Goal: Task Accomplishment & Management: Manage account settings

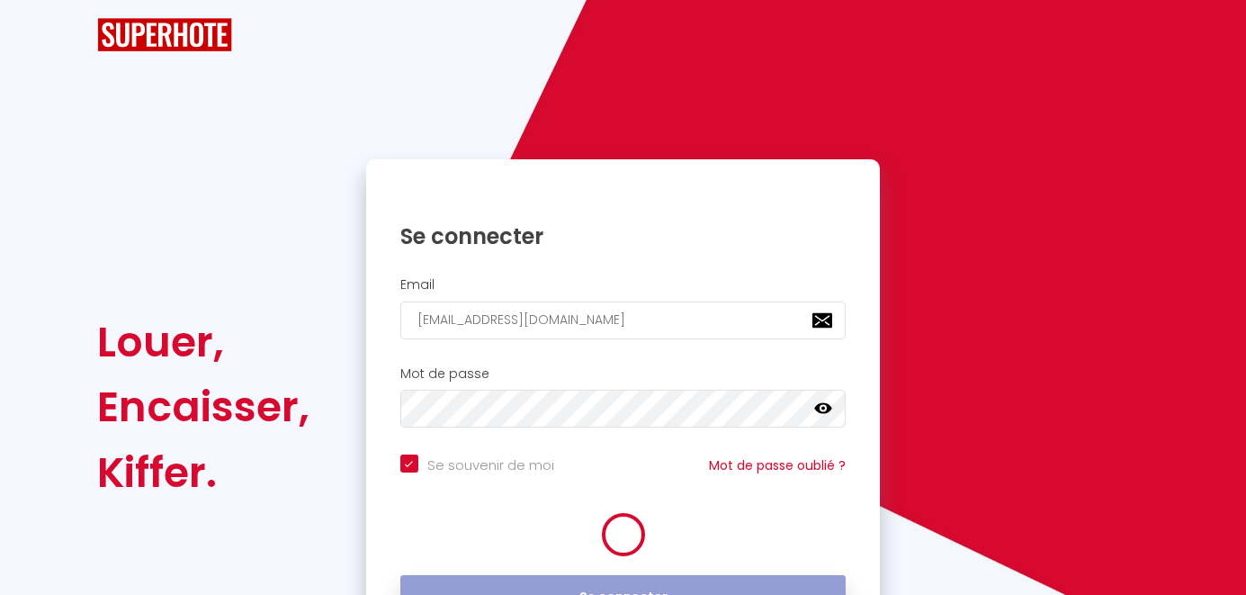
checkbox input "true"
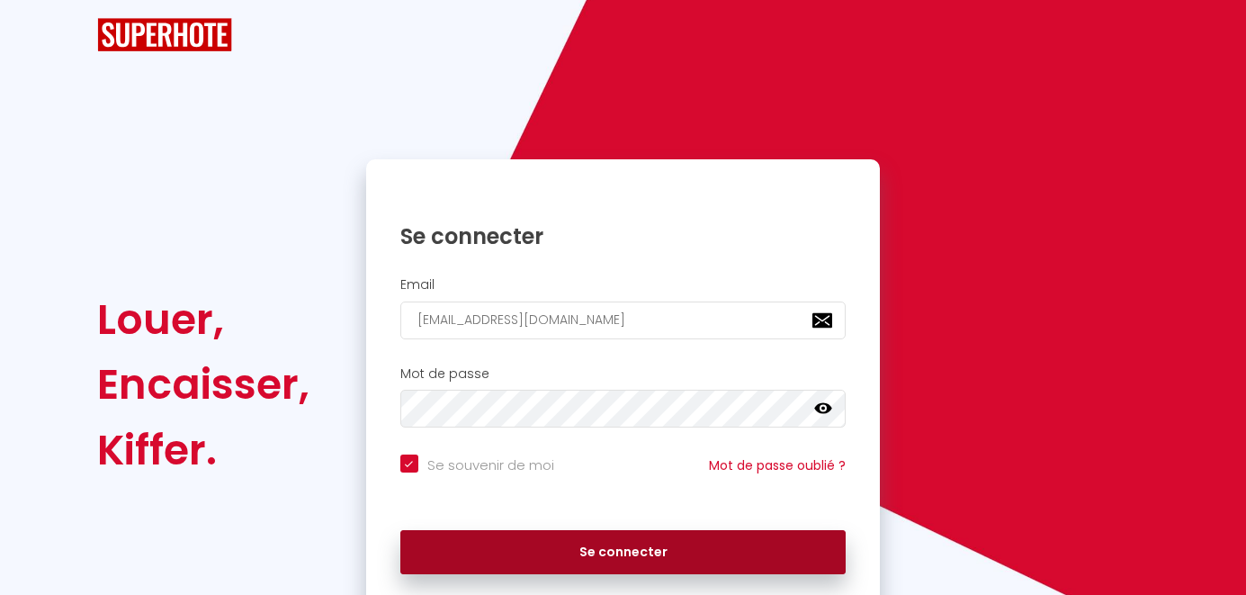
click at [626, 538] on button "Se connecter" at bounding box center [623, 552] width 446 height 45
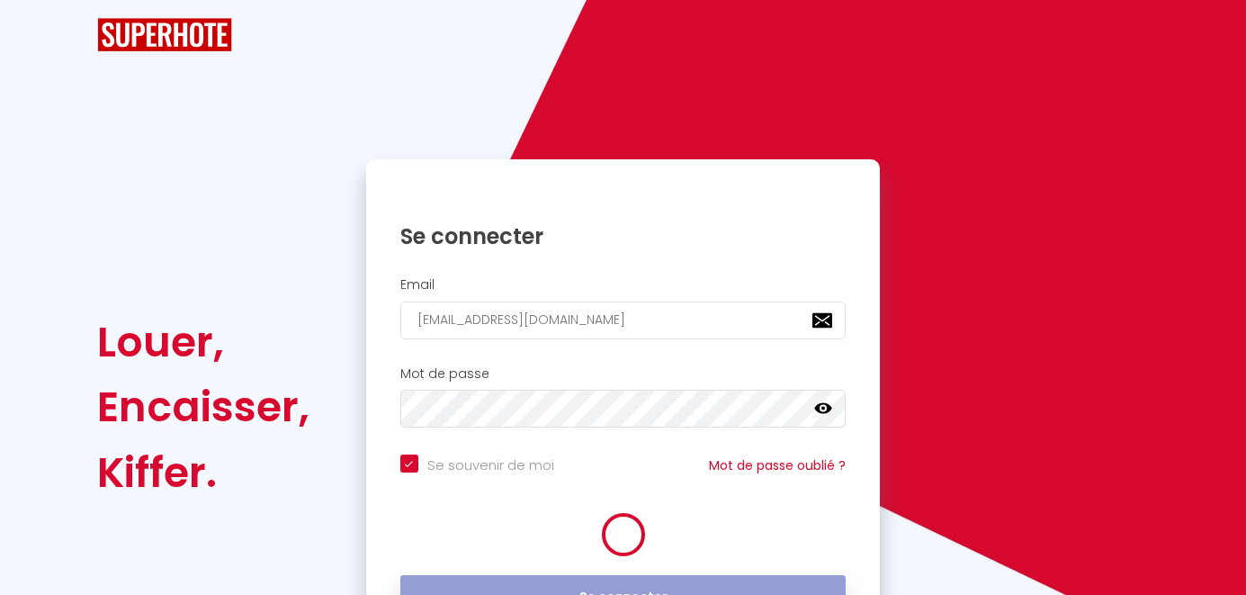
checkbox input "true"
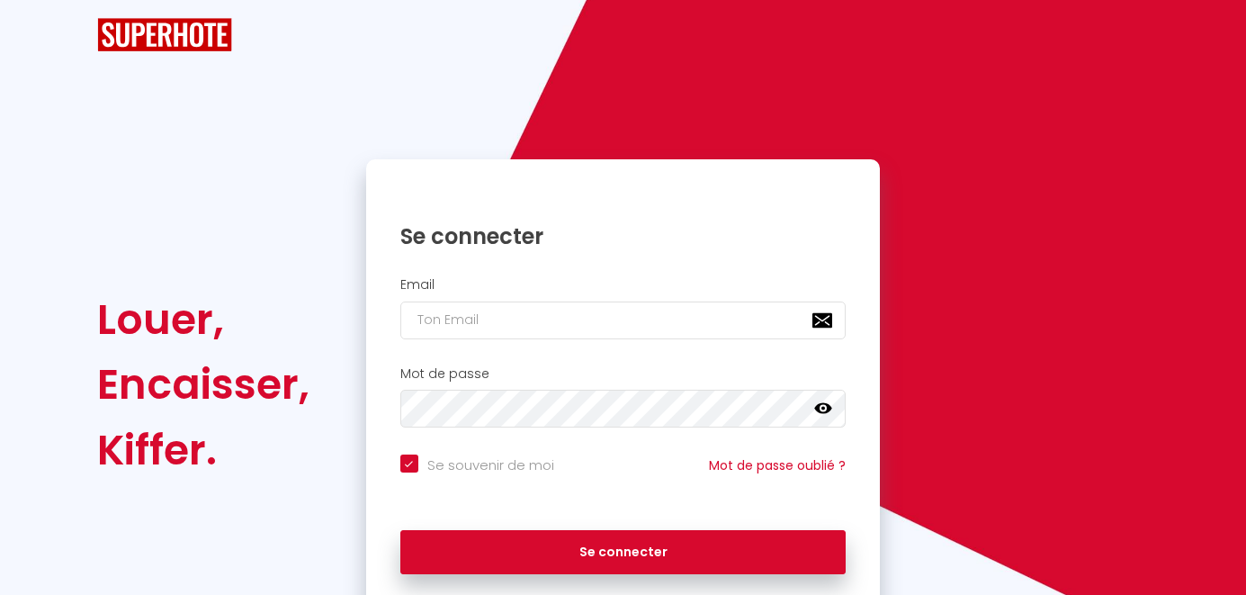
type input "[EMAIL_ADDRESS][DOMAIN_NAME]"
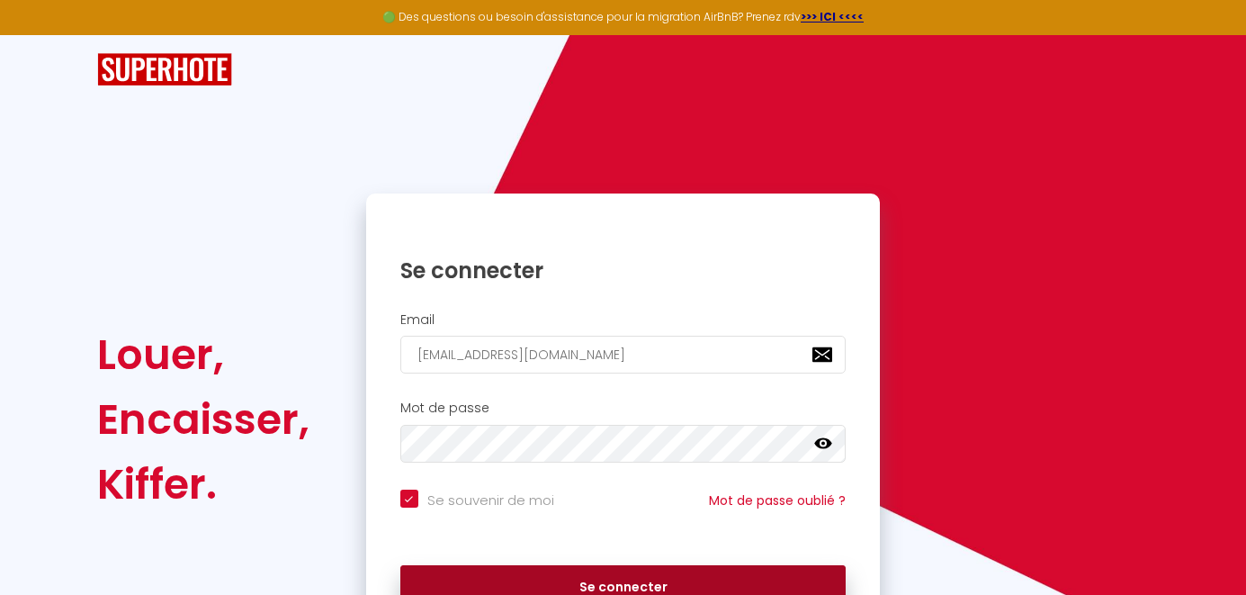
click at [654, 588] on button "Se connecter" at bounding box center [623, 587] width 446 height 45
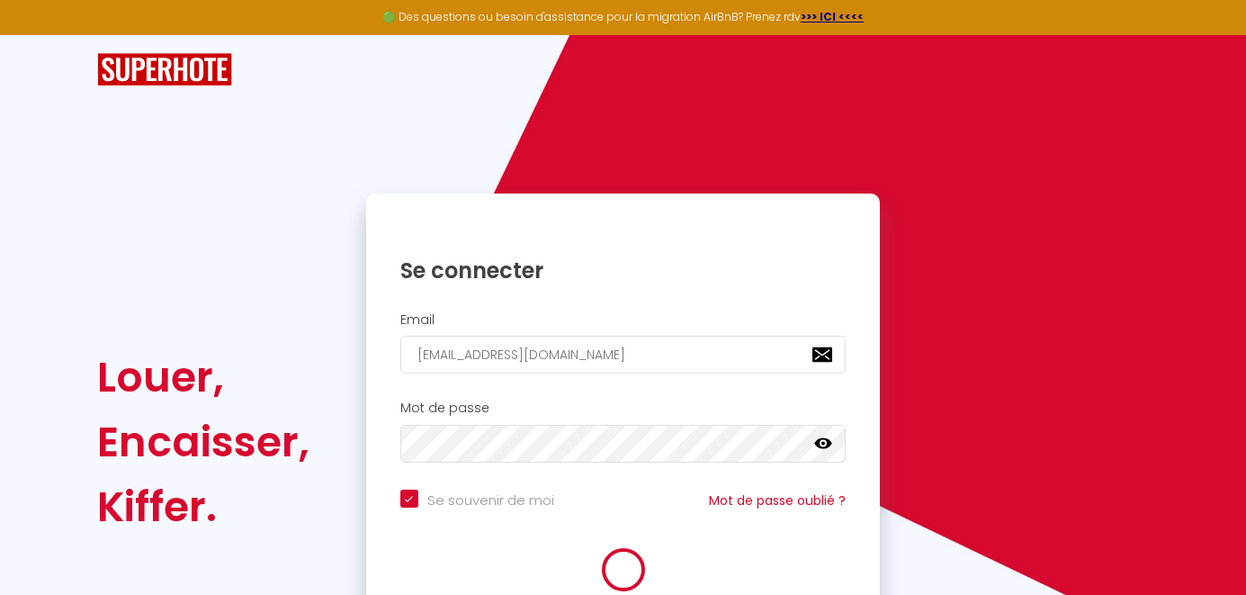
checkbox input "true"
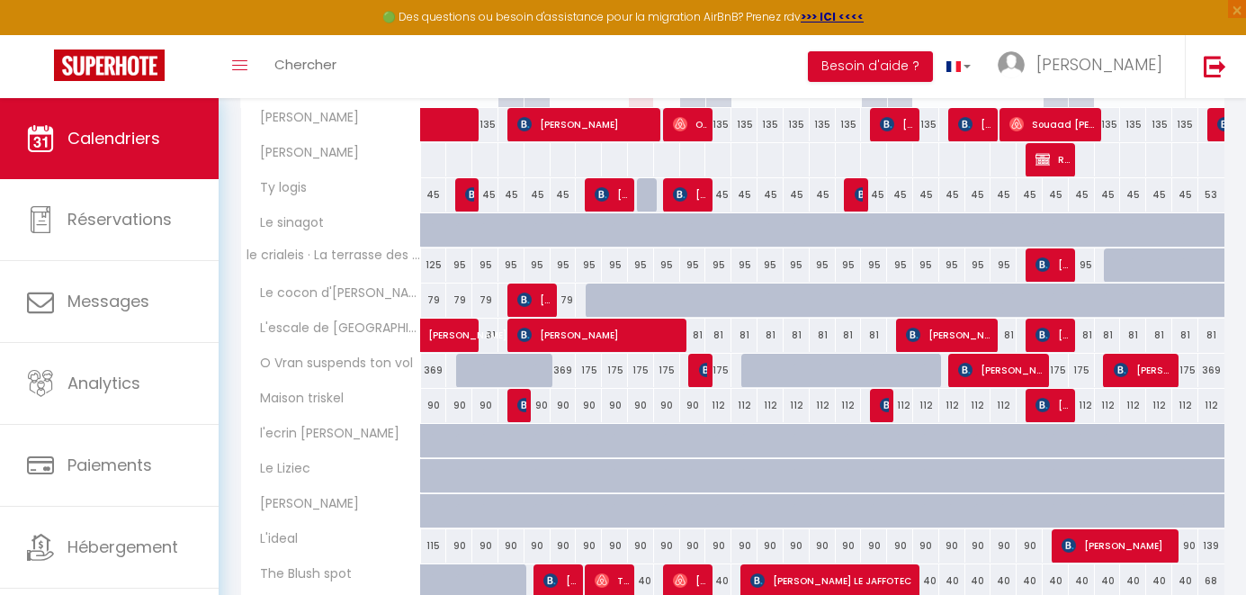
scroll to position [346, 0]
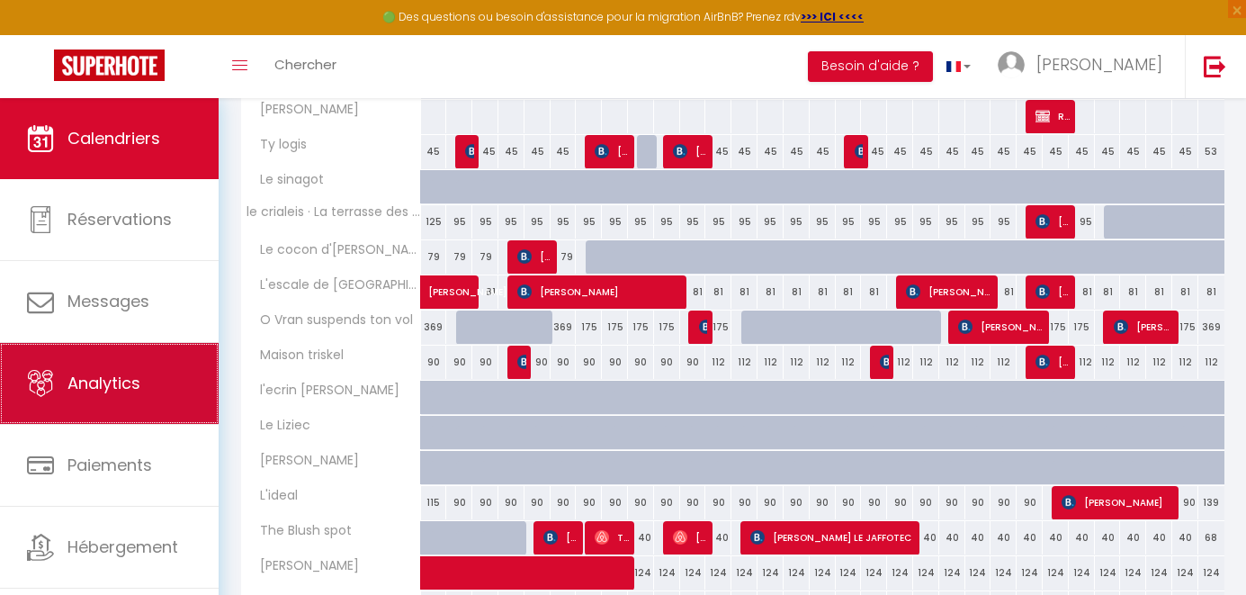
click at [112, 373] on span "Analytics" at bounding box center [103, 383] width 73 height 22
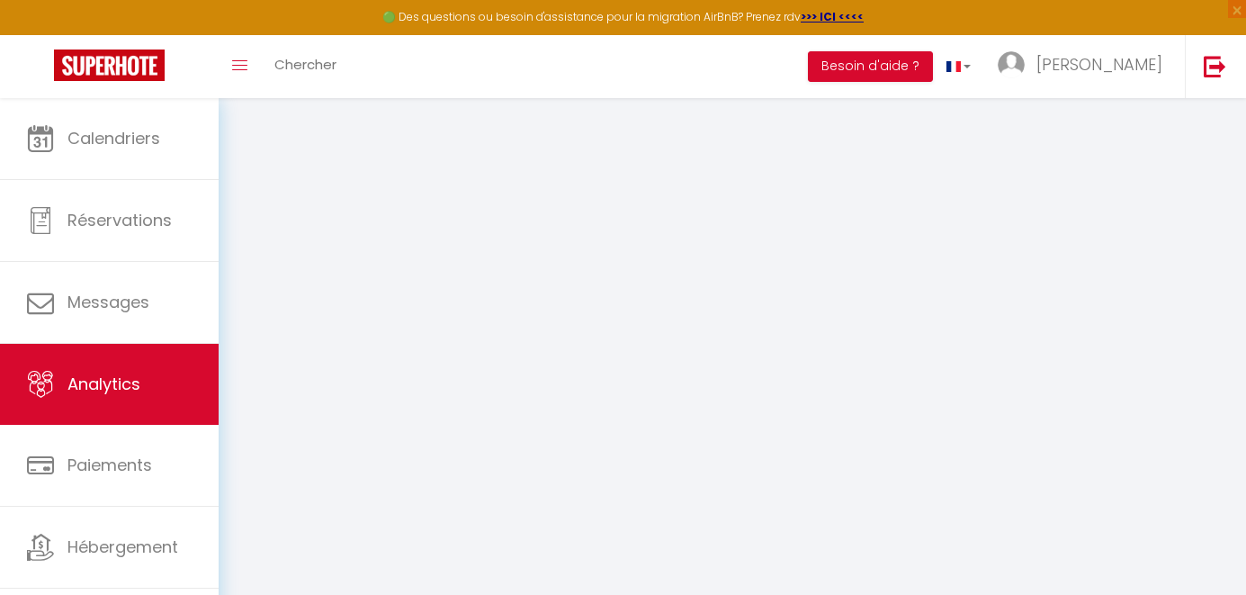
select select "2025"
select select "10"
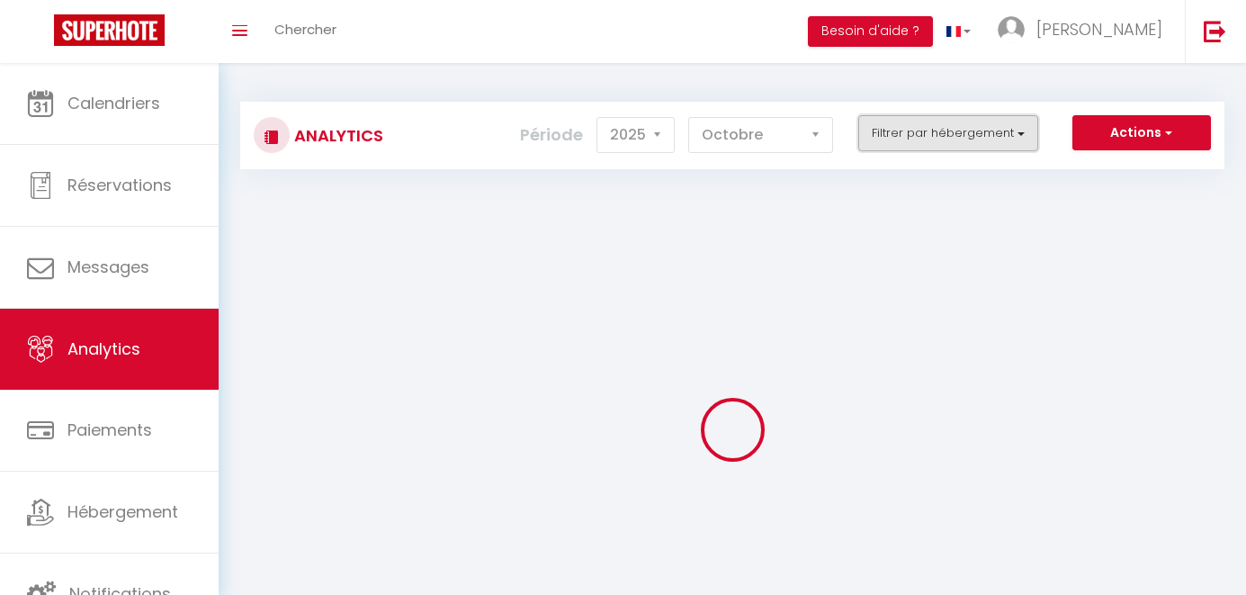
click at [968, 139] on button "Filtrer par hébergement" at bounding box center [948, 133] width 180 height 36
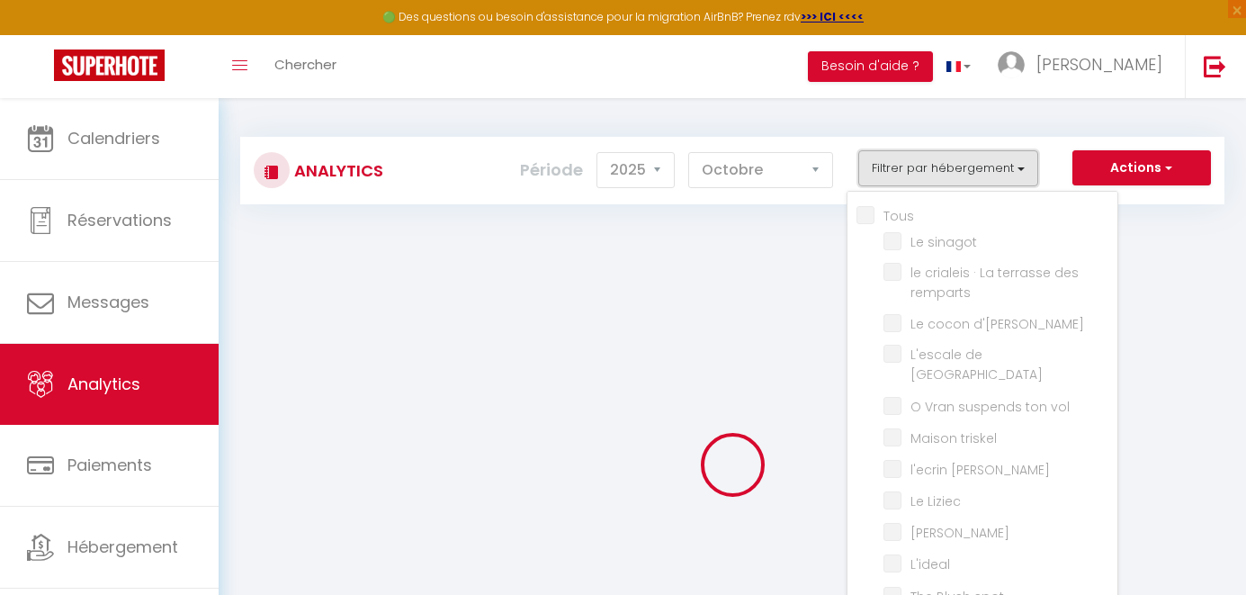
checkbox input "false"
checkbox sinagot "false"
checkbox remparts "false"
checkbox d\'Anna "false"
checkbox patern "false"
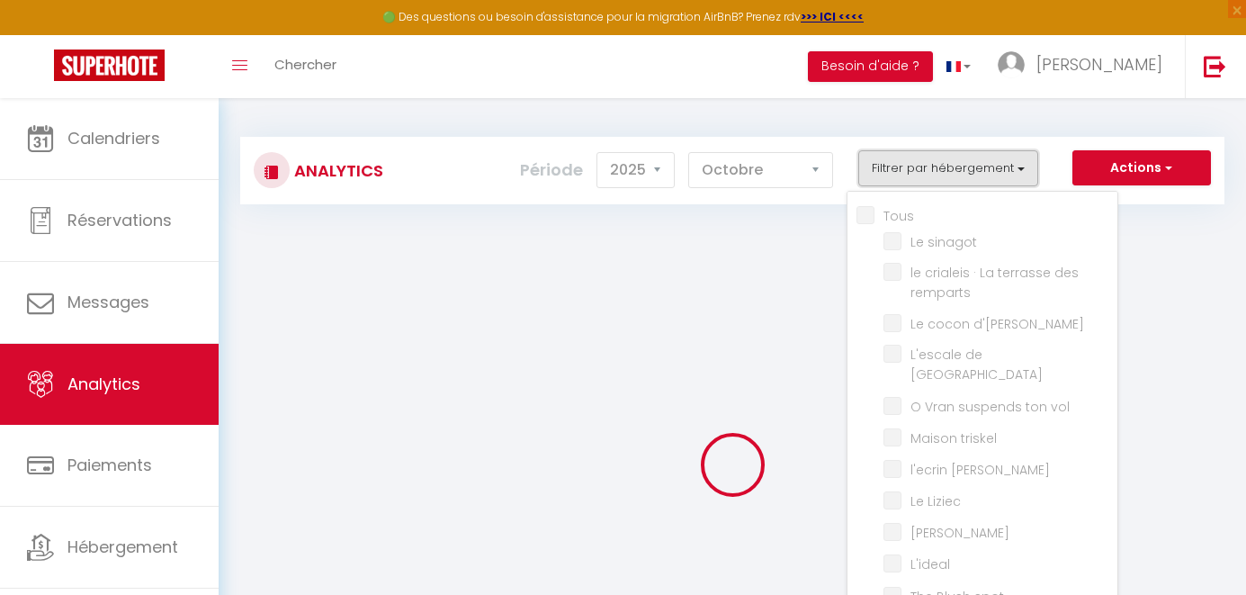
checkbox vol "false"
checkbox triskel "false"
checkbox sene "false"
checkbox Liziec "false"
checkbox Wilson "false"
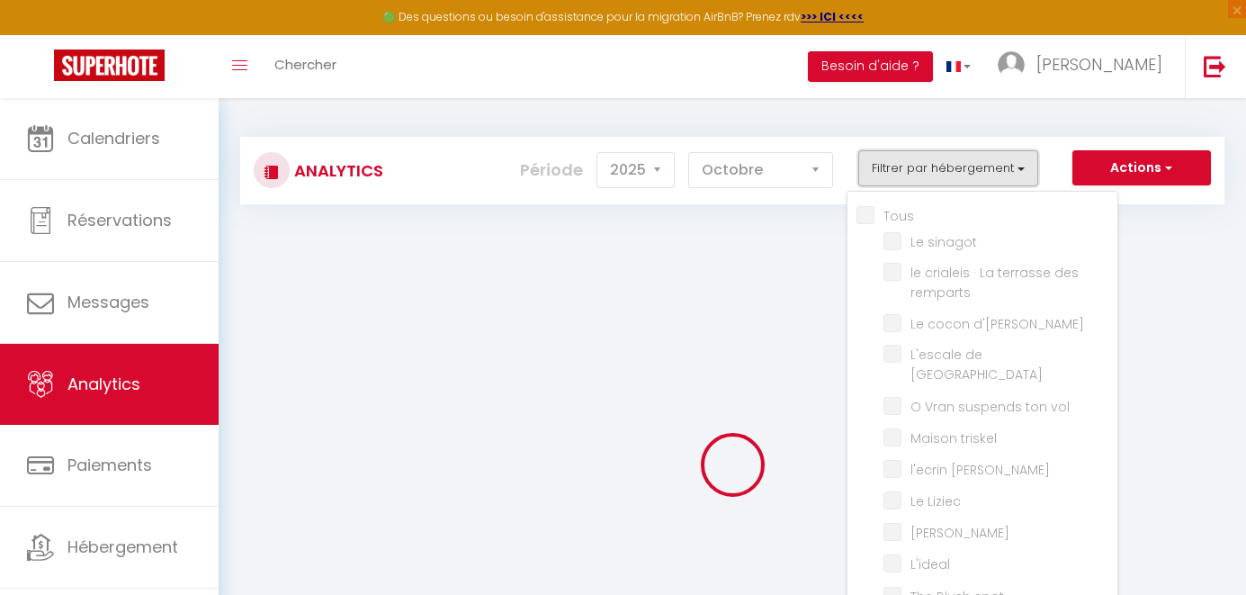
checkbox input "false"
checkbox spot "false"
checkbox Benalo "false"
checkbox suite "false"
checkbox panoramique "false"
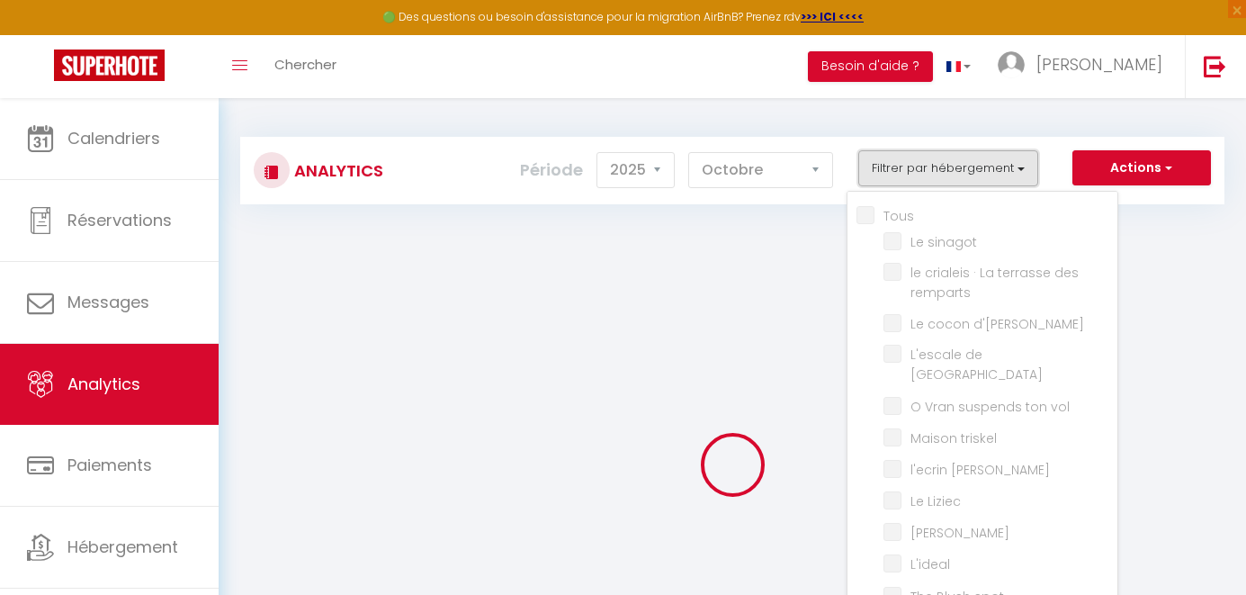
checkbox koun "false"
checkbox logis "false"
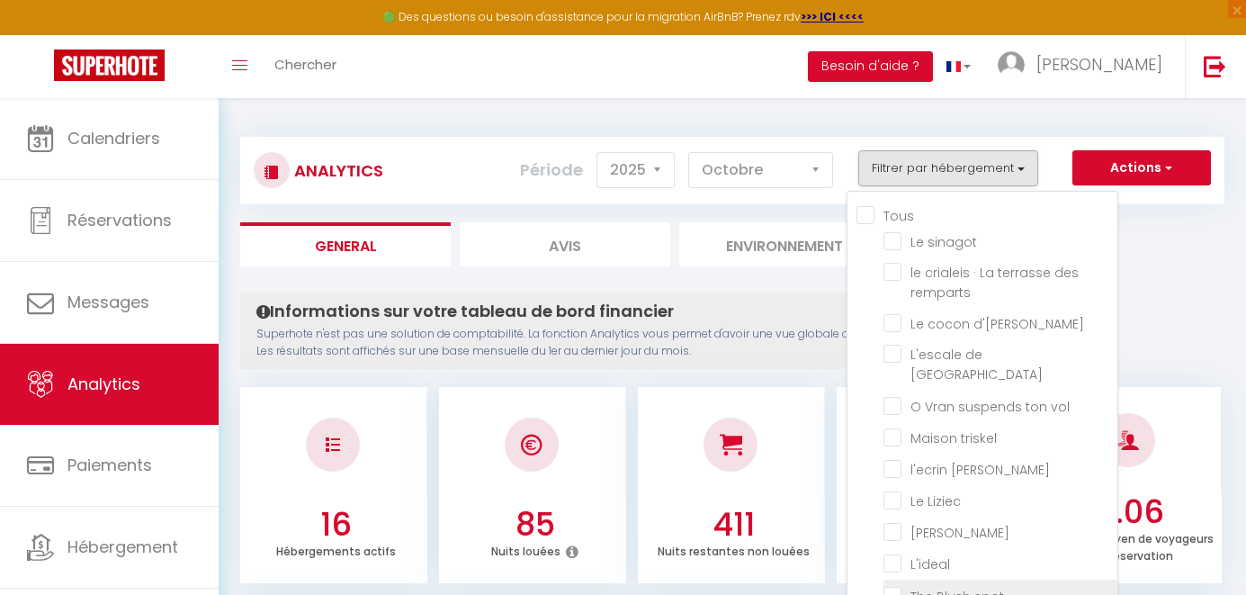
click at [895, 585] on spot "checkbox" at bounding box center [1001, 594] width 234 height 18
checkbox spot "true"
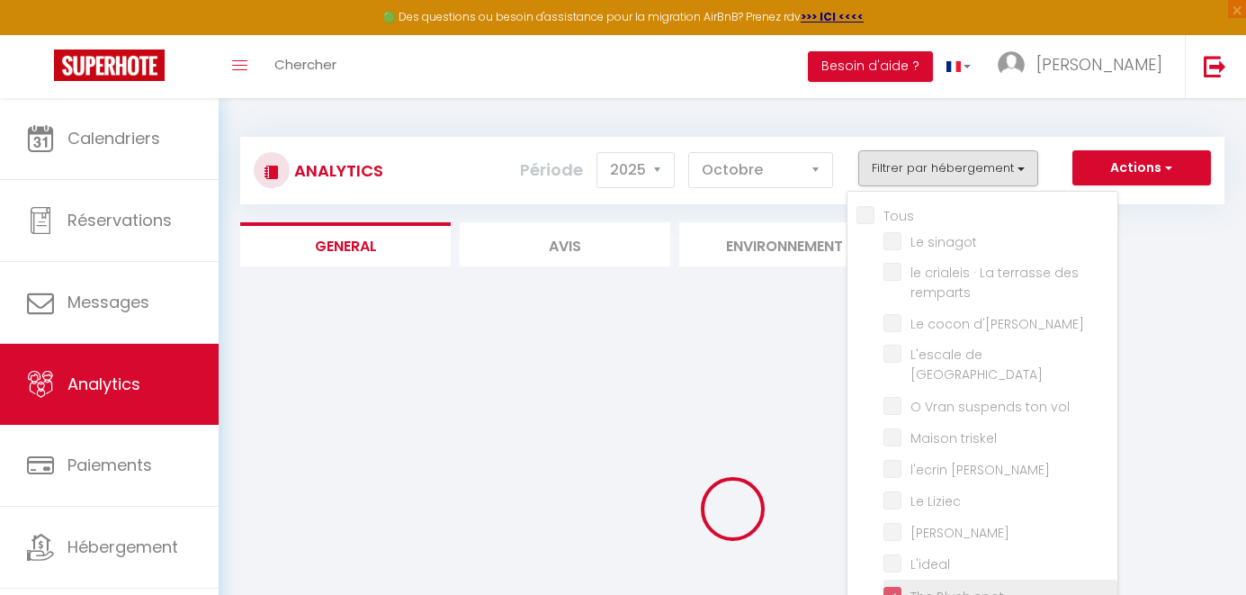
checkbox sinagot "false"
checkbox remparts "false"
checkbox d\'Anna "false"
checkbox patern "false"
checkbox vol "false"
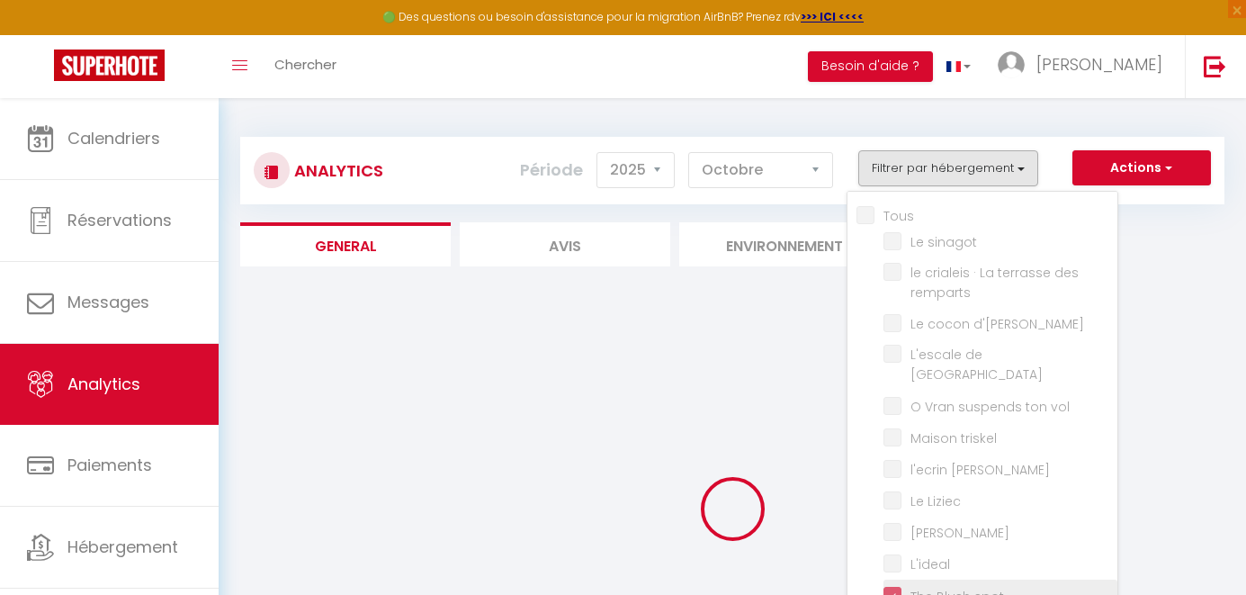
checkbox triskel "false"
checkbox sene "false"
checkbox Liziec "false"
checkbox Wilson "false"
checkbox input "false"
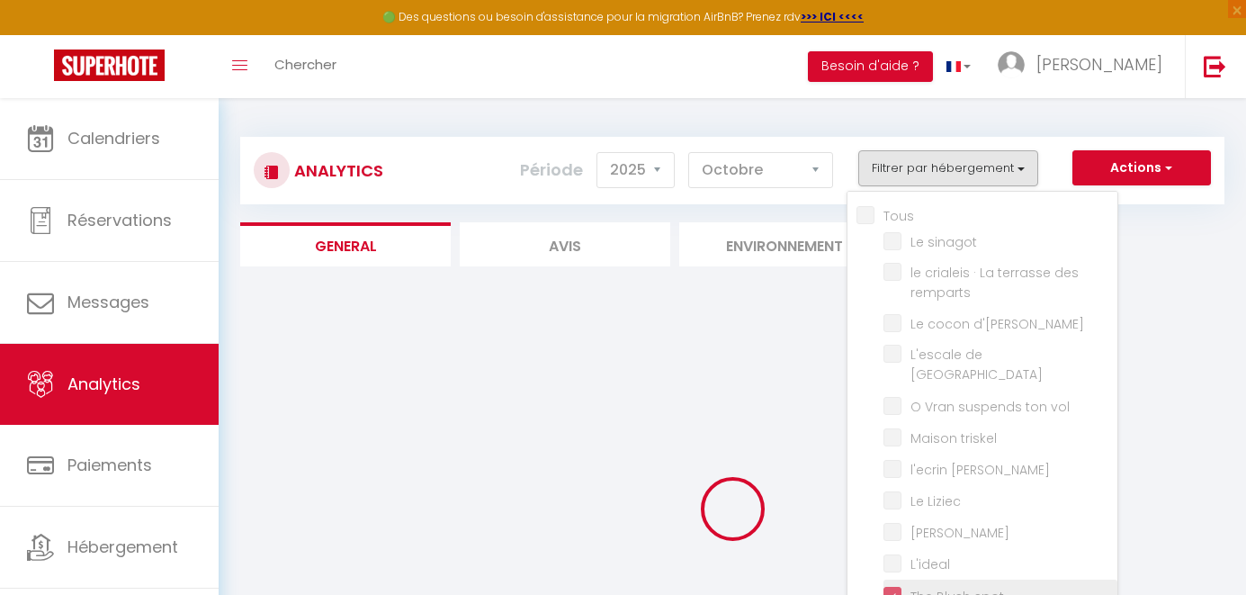
checkbox Benalo "false"
checkbox suite "false"
checkbox panoramique "false"
checkbox koun "false"
checkbox logis "false"
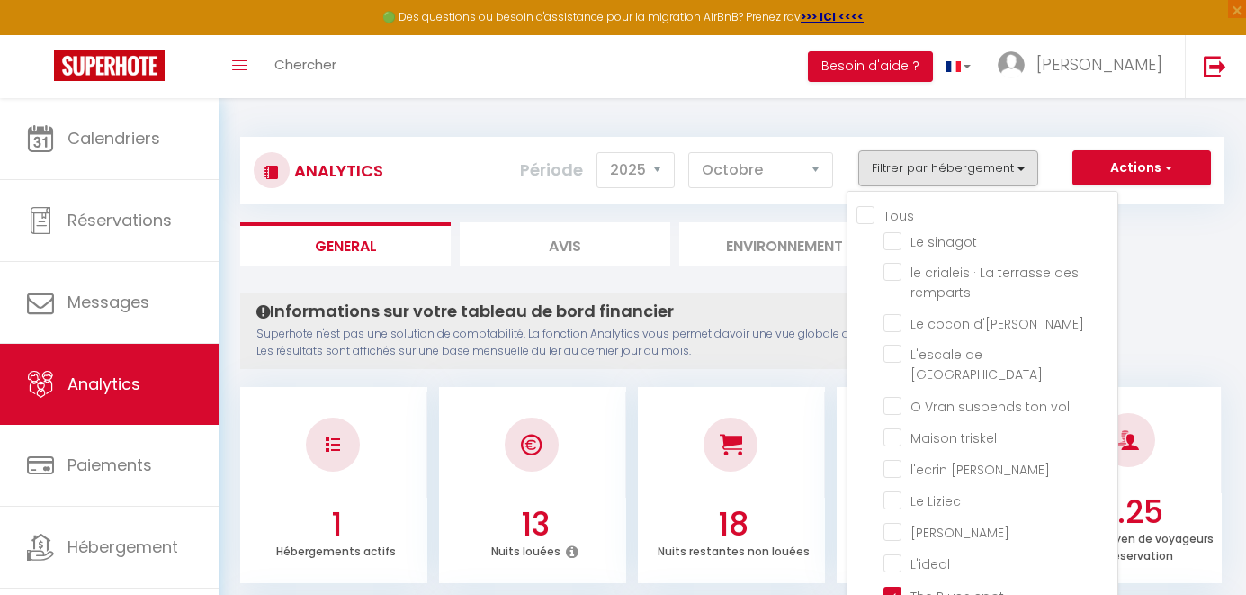
checkbox sinagot "false"
checkbox remparts "false"
checkbox d\'Anna "false"
checkbox patern "false"
checkbox vol "false"
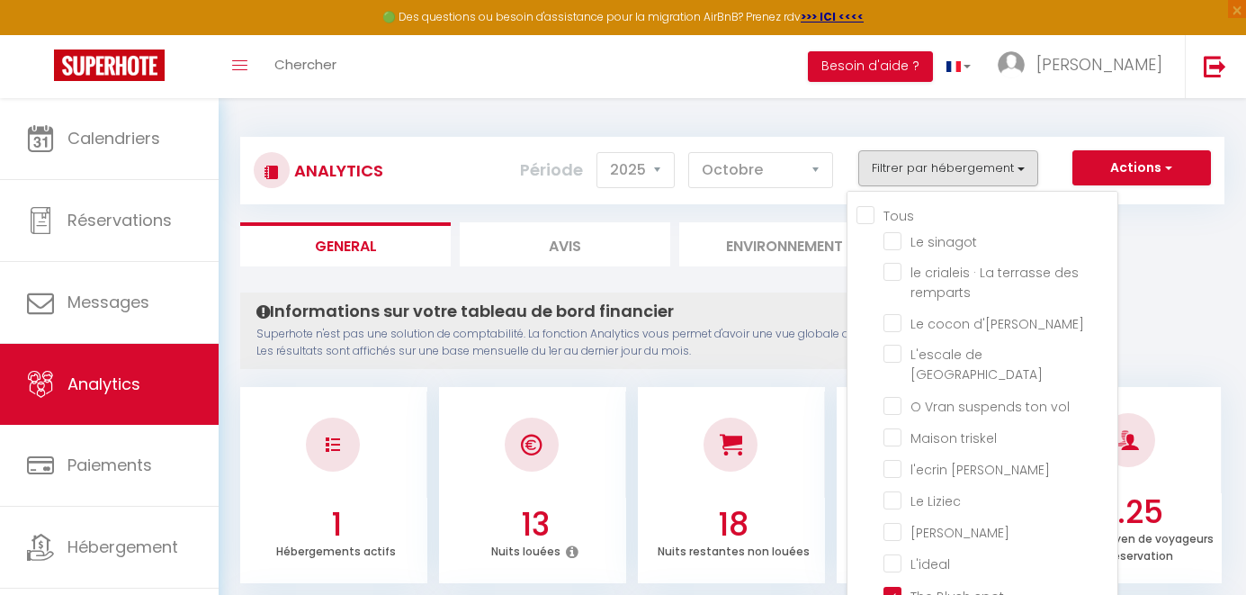
checkbox triskel "false"
checkbox sene "false"
checkbox Liziec "false"
checkbox Wilson "false"
checkbox input "false"
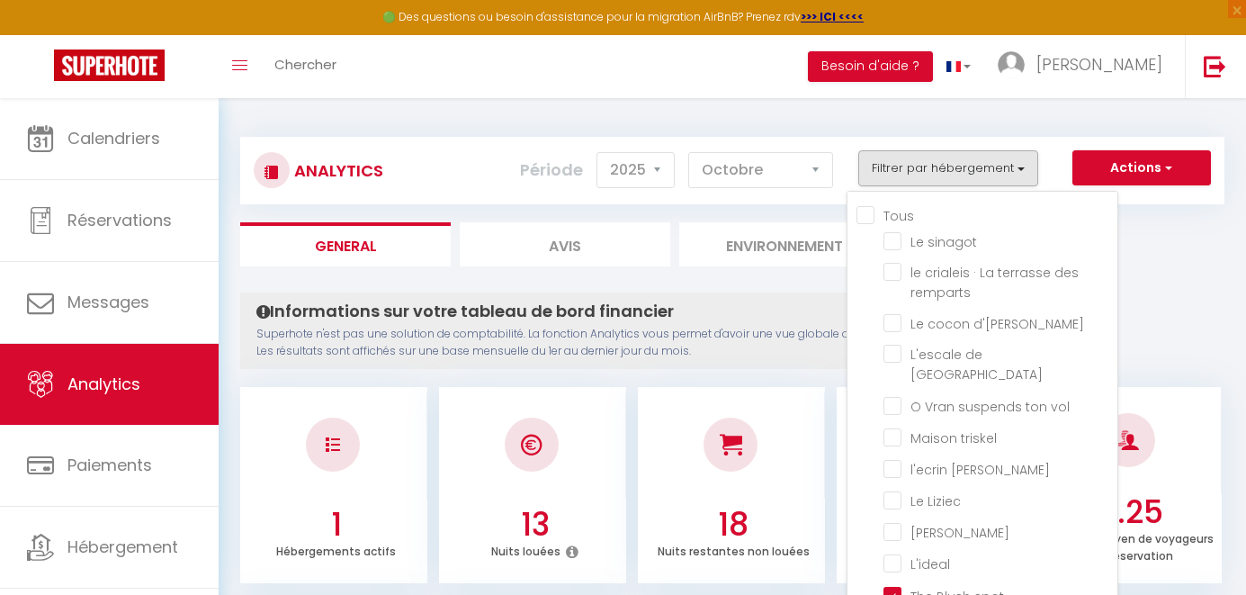
checkbox Benalo "false"
checkbox suite "false"
checkbox panoramique "false"
checkbox koun "false"
checkbox logis "false"
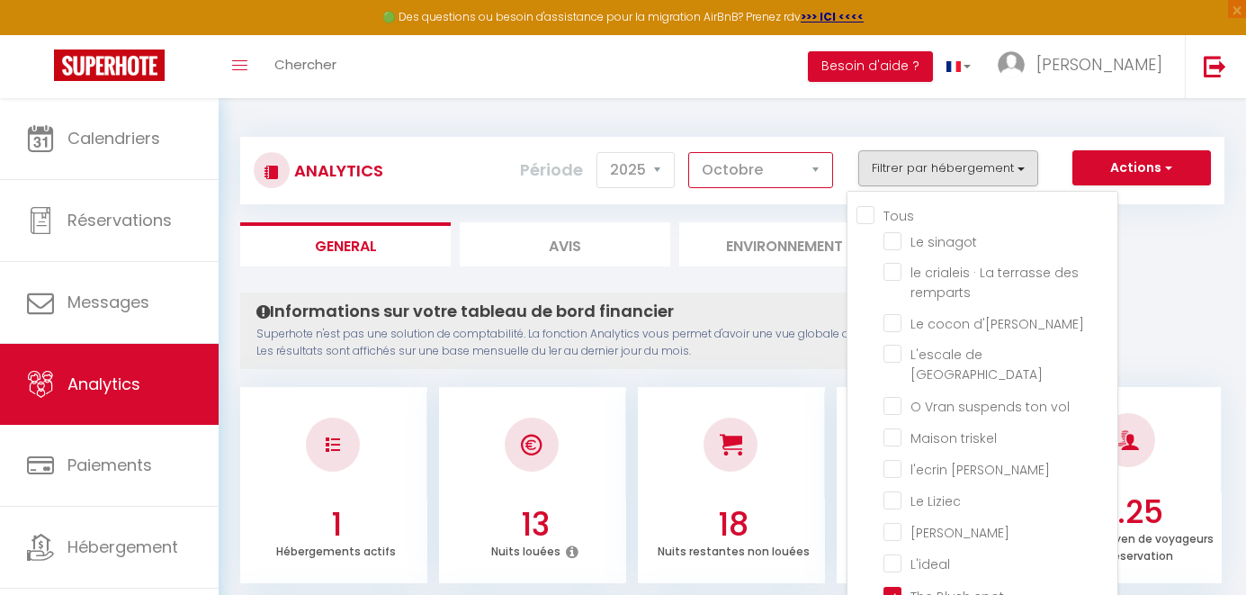
click at [688, 152] on select "[PERSON_NAME] Mars [PERSON_NAME] Juin Juillet Août Septembre Octobre Novembre D…" at bounding box center [760, 170] width 145 height 36
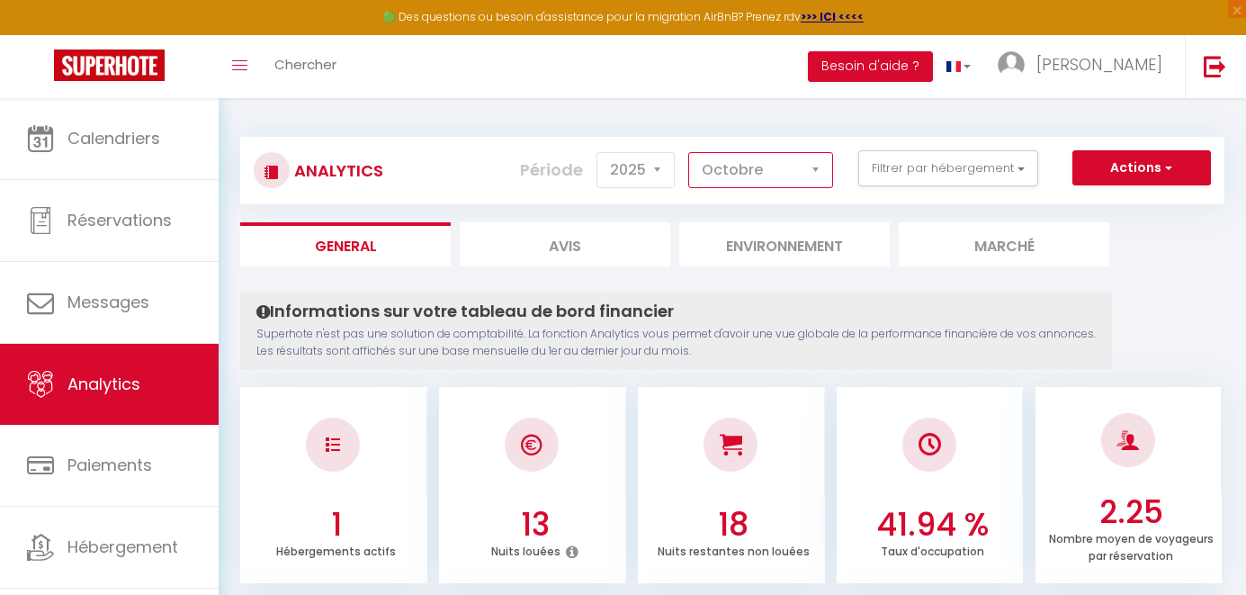
select select "9"
click option "Septembre" at bounding box center [0, 0] width 0 height 0
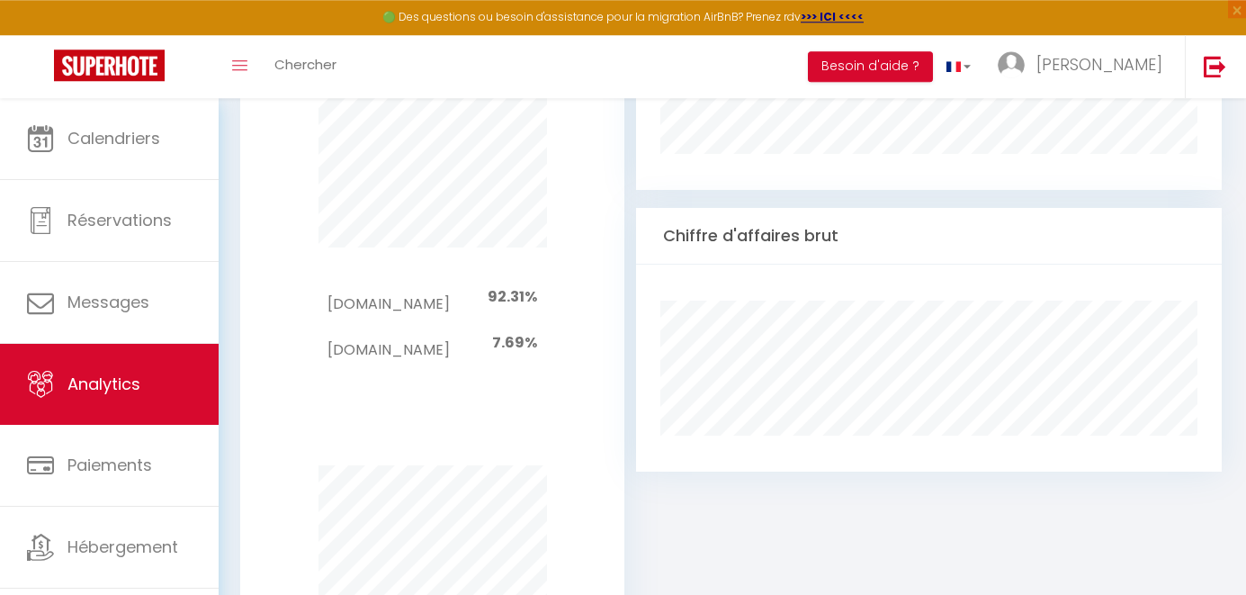
scroll to position [1123, 0]
